Goal: Task Accomplishment & Management: Use online tool/utility

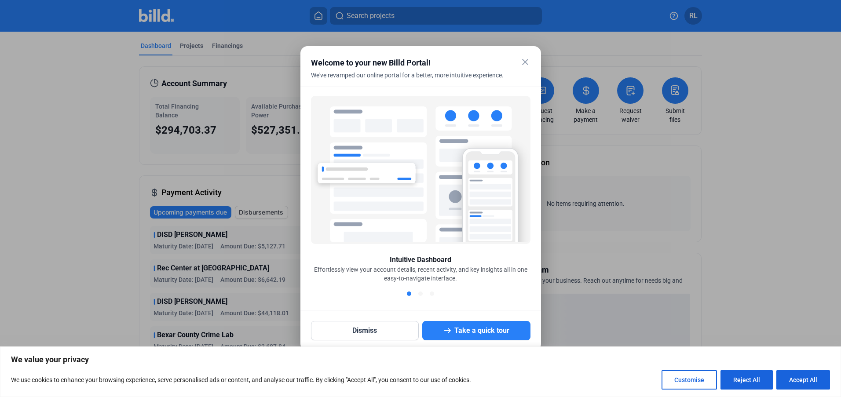
click at [522, 63] on mat-icon "close" at bounding box center [525, 62] width 11 height 11
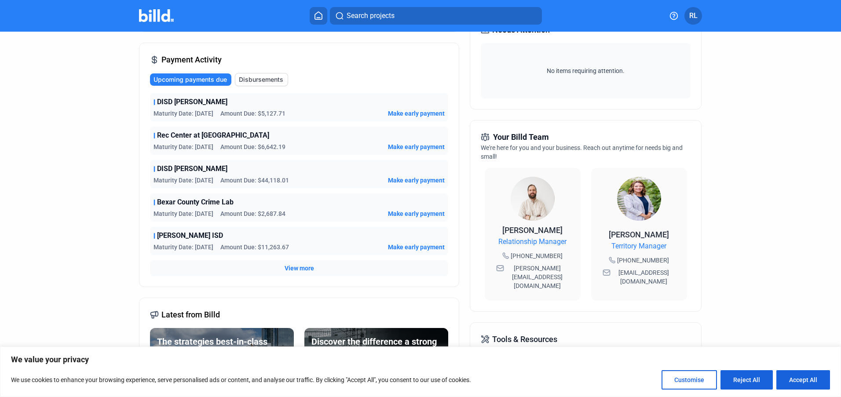
scroll to position [158, 0]
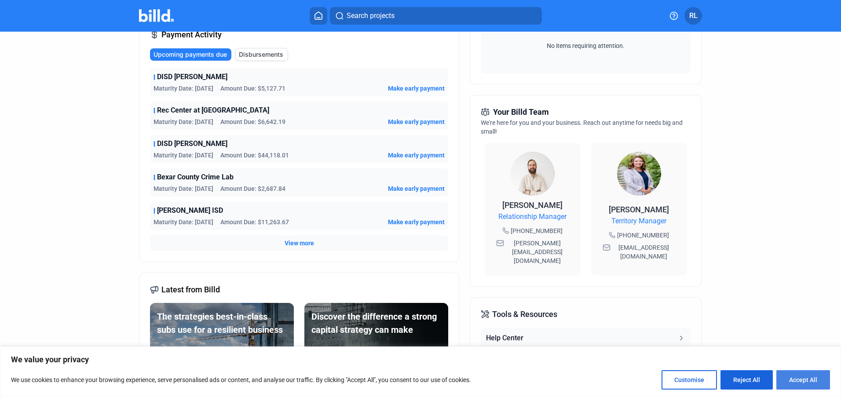
click at [795, 383] on button "Accept All" at bounding box center [803, 379] width 54 height 19
checkbox input "true"
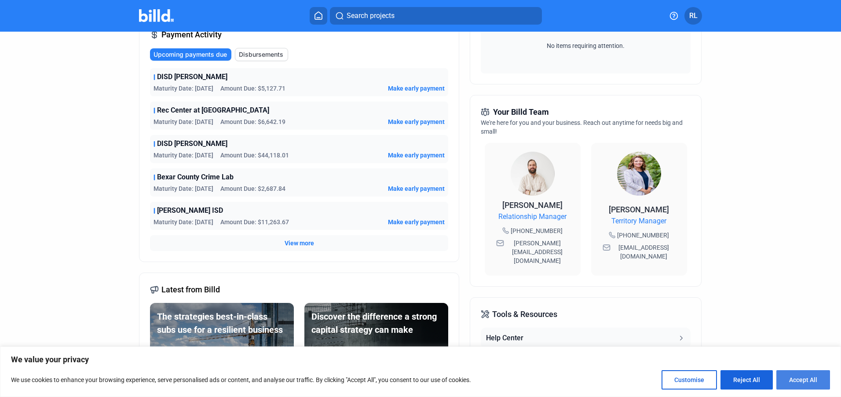
checkbox input "true"
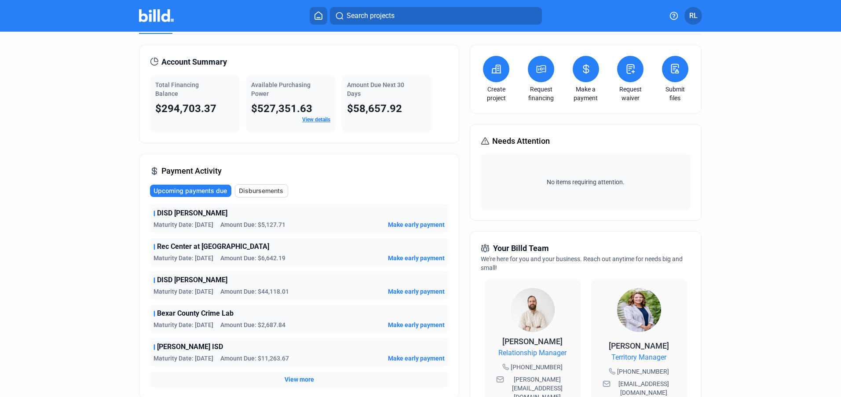
scroll to position [0, 0]
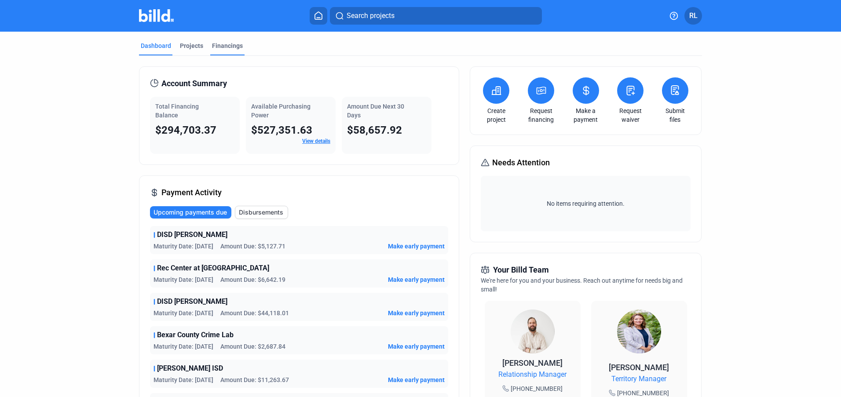
click at [224, 45] on div "Financings" at bounding box center [227, 45] width 31 height 9
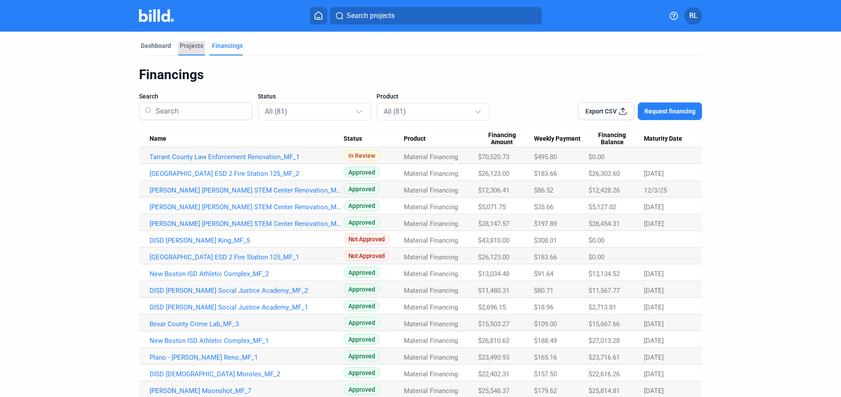
click at [193, 48] on div "Projects" at bounding box center [191, 45] width 23 height 9
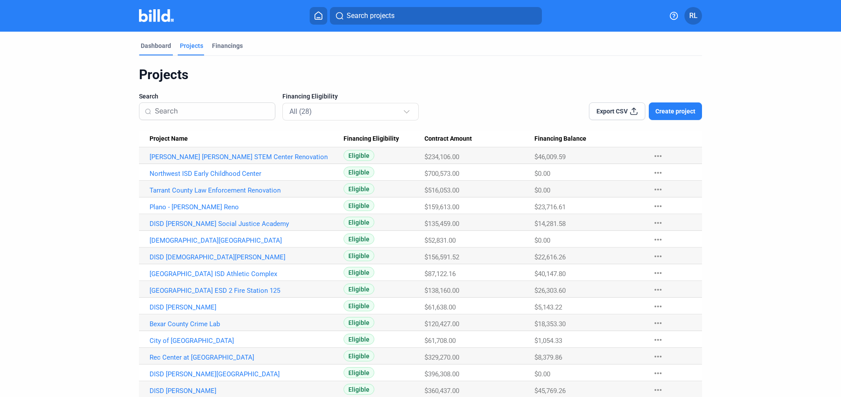
click at [159, 44] on div "Dashboard" at bounding box center [156, 45] width 30 height 9
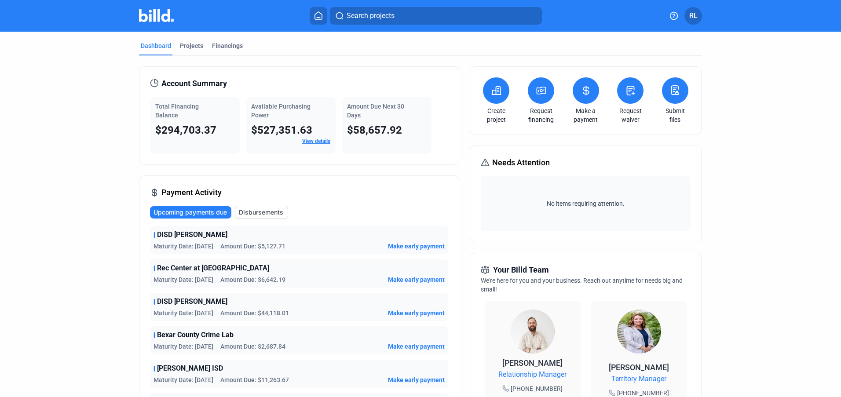
click at [669, 96] on submit-files-icon at bounding box center [674, 91] width 11 height 12
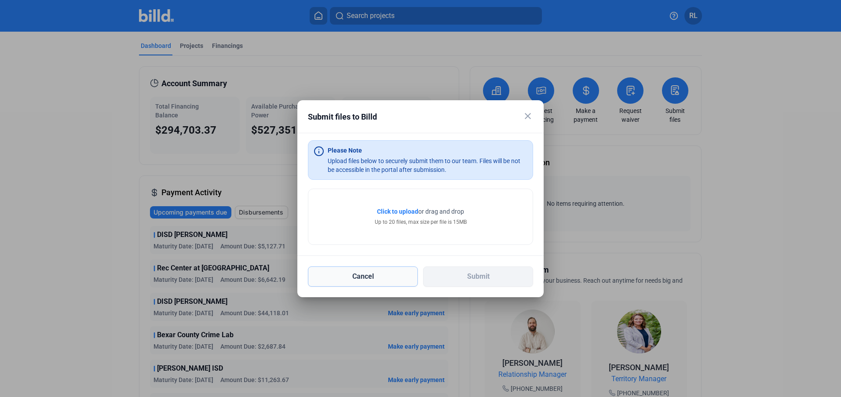
click at [379, 277] on button "Cancel" at bounding box center [363, 276] width 110 height 20
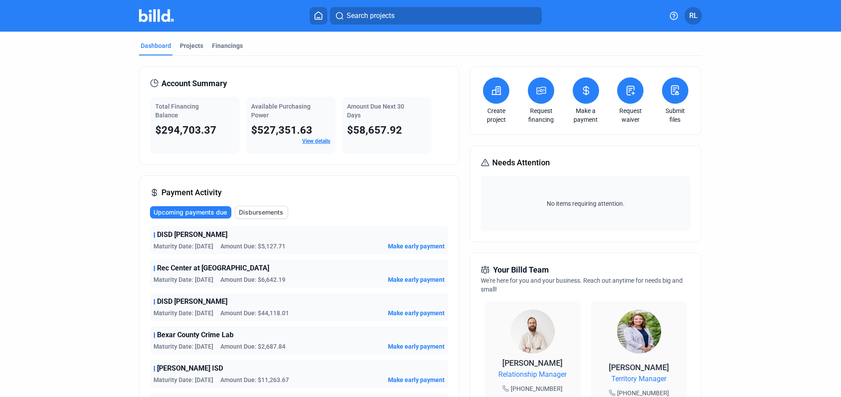
click at [317, 16] on icon at bounding box center [318, 15] width 9 height 8
click at [316, 18] on icon at bounding box center [318, 15] width 9 height 8
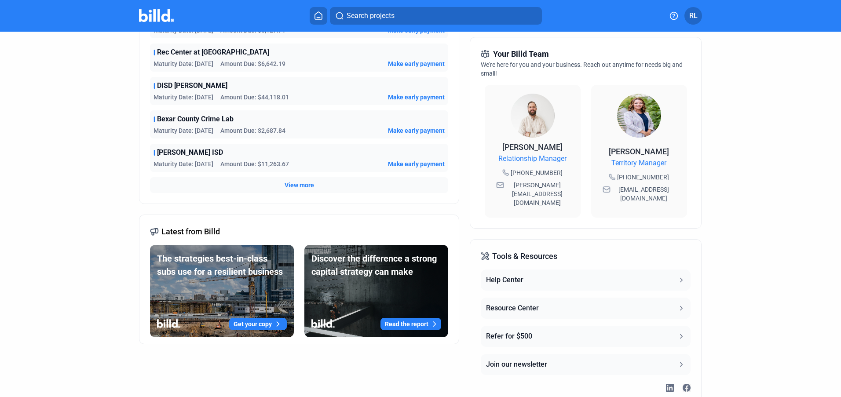
scroll to position [238, 0]
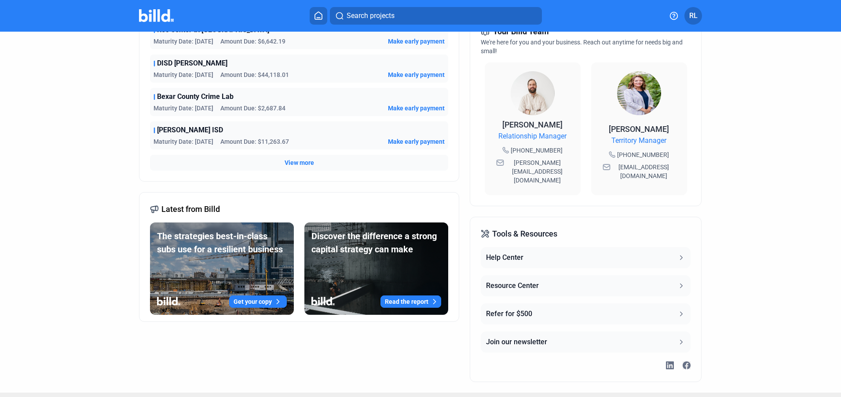
click at [679, 254] on icon at bounding box center [681, 258] width 8 height 8
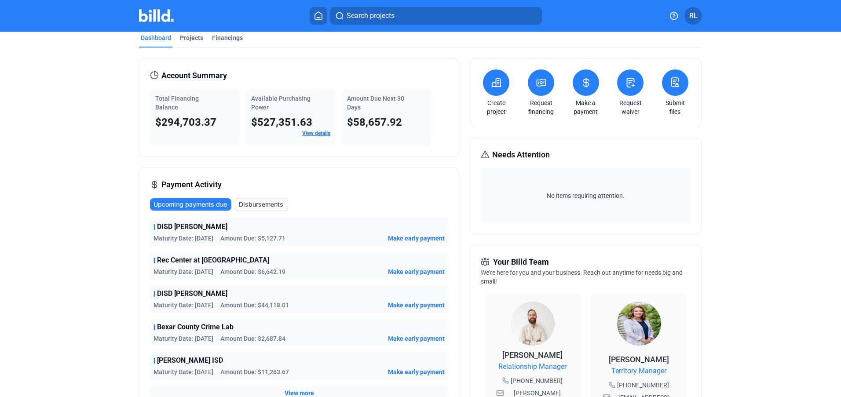
scroll to position [1, 0]
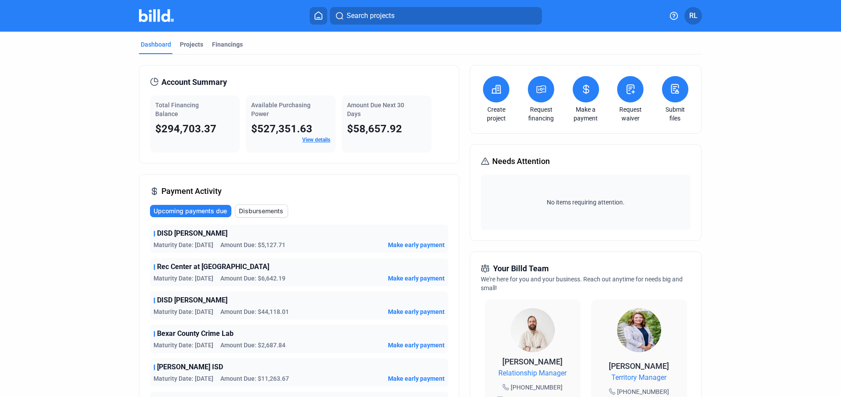
click at [671, 94] on submit-files-icon at bounding box center [674, 90] width 11 height 12
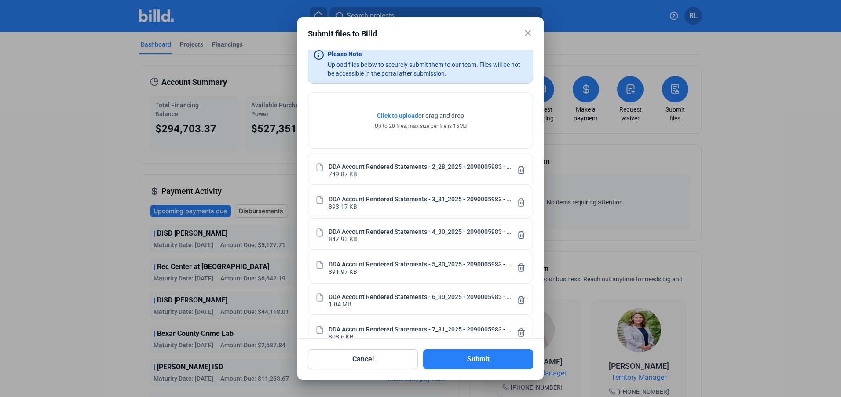
scroll to position [29, 0]
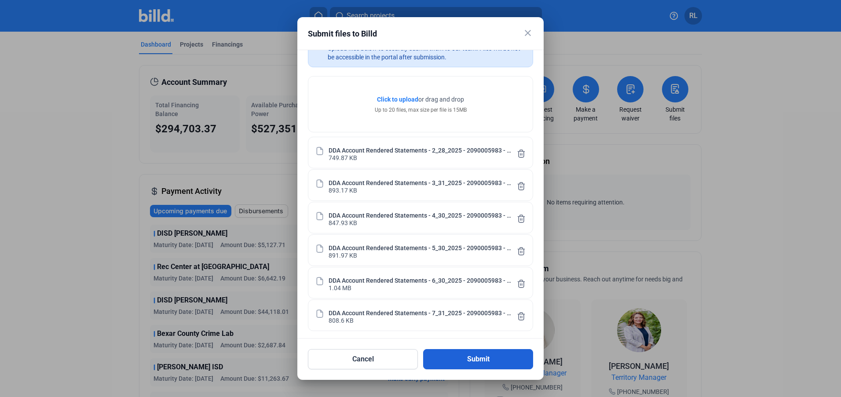
click at [447, 360] on button "Submit" at bounding box center [478, 359] width 110 height 20
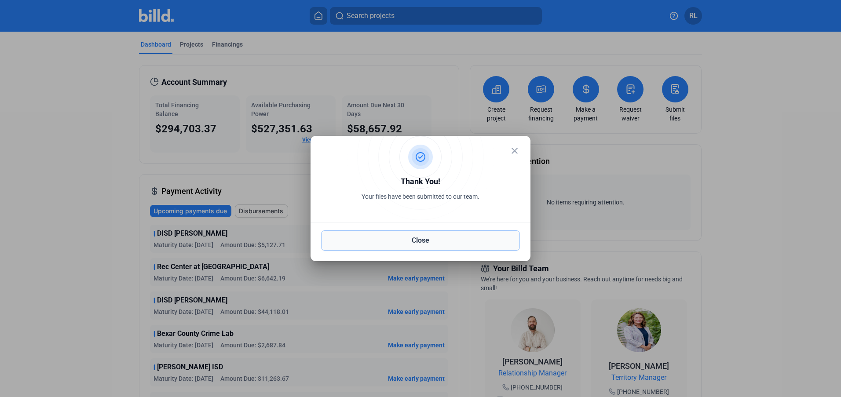
click at [405, 241] on button "Close" at bounding box center [420, 240] width 199 height 20
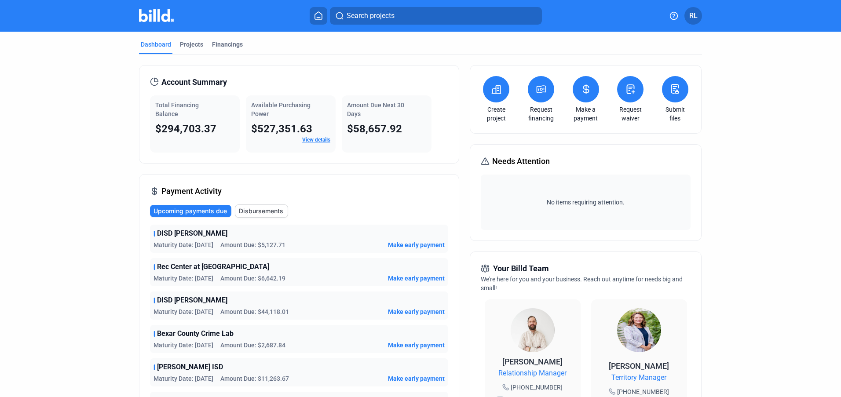
click at [697, 14] on span "RL" at bounding box center [693, 16] width 8 height 11
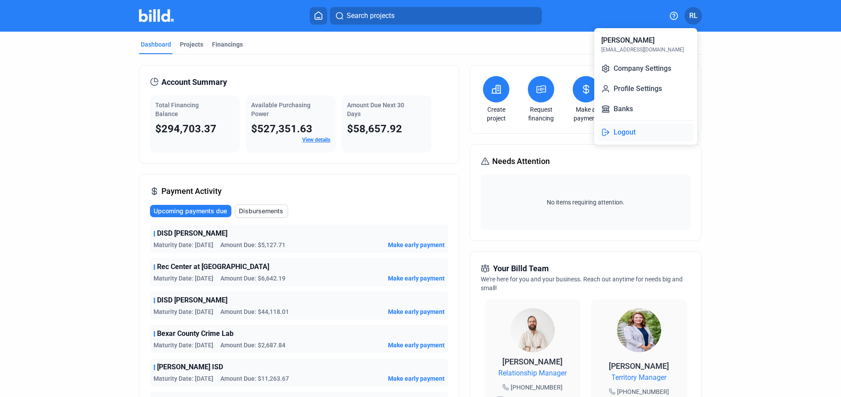
click at [628, 126] on button "Logout" at bounding box center [646, 133] width 96 height 18
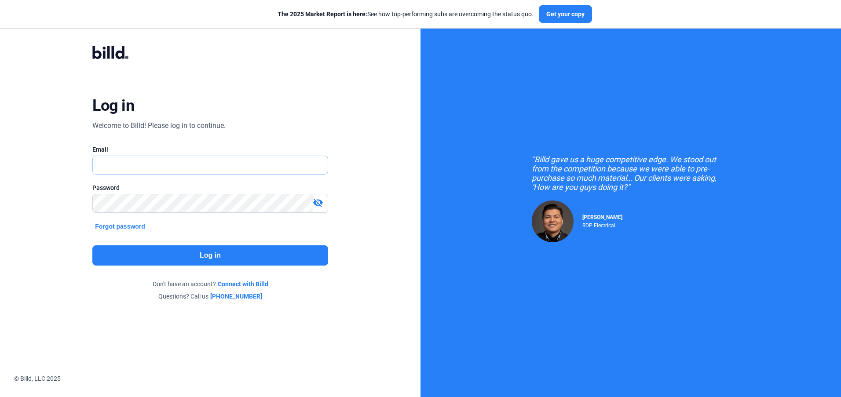
type input "[EMAIL_ADDRESS][DOMAIN_NAME]"
